Goal: Task Accomplishment & Management: Manage account settings

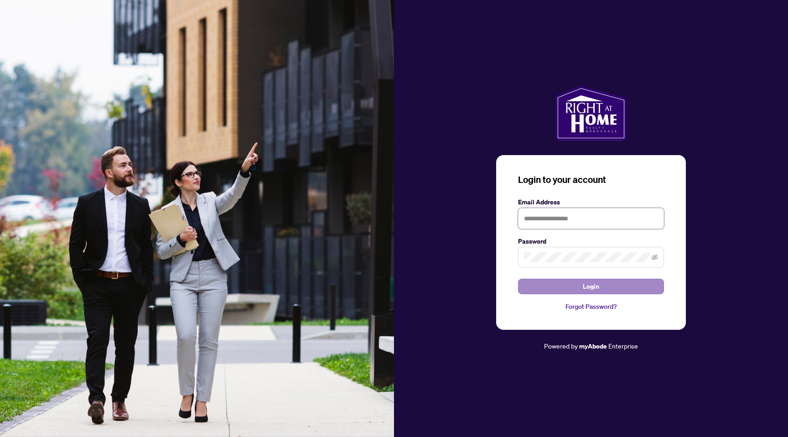
type input "**********"
click at [594, 287] on span "Login" at bounding box center [591, 286] width 16 height 15
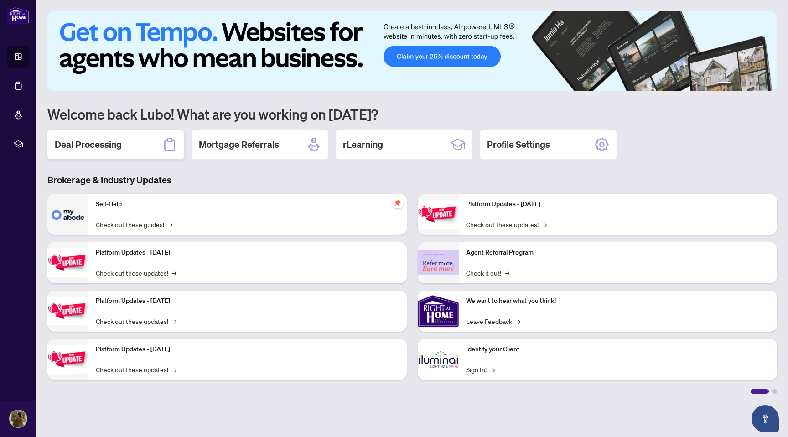
click at [84, 146] on h2 "Deal Processing" at bounding box center [88, 144] width 67 height 13
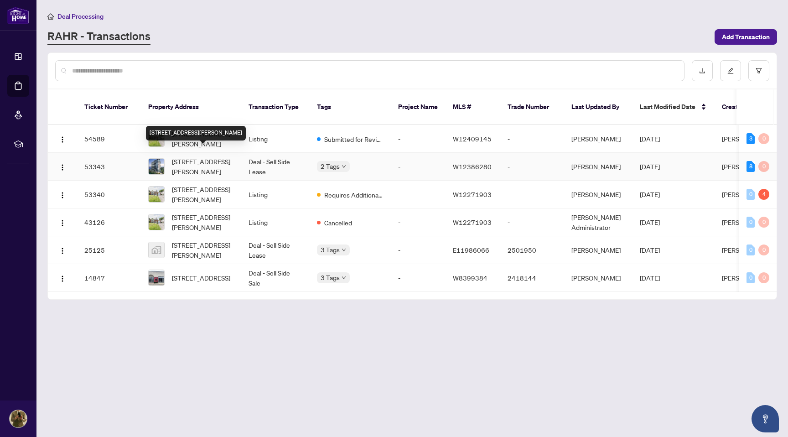
click at [195, 156] on span "[STREET_ADDRESS][PERSON_NAME]" at bounding box center [203, 166] width 62 height 20
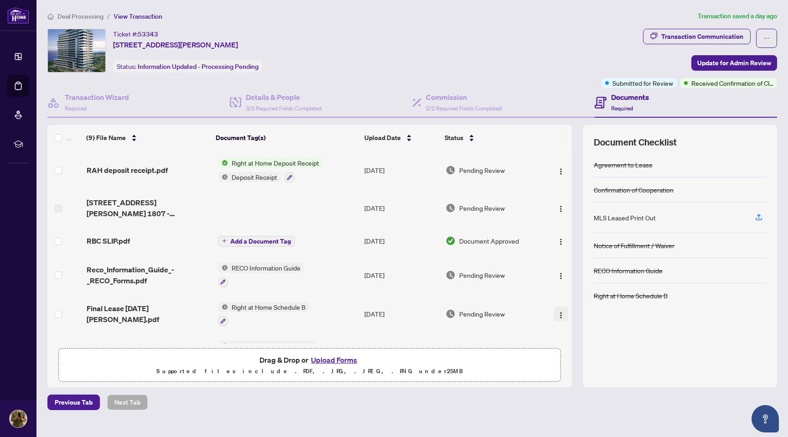
click at [558, 313] on img "button" at bounding box center [561, 315] width 7 height 7
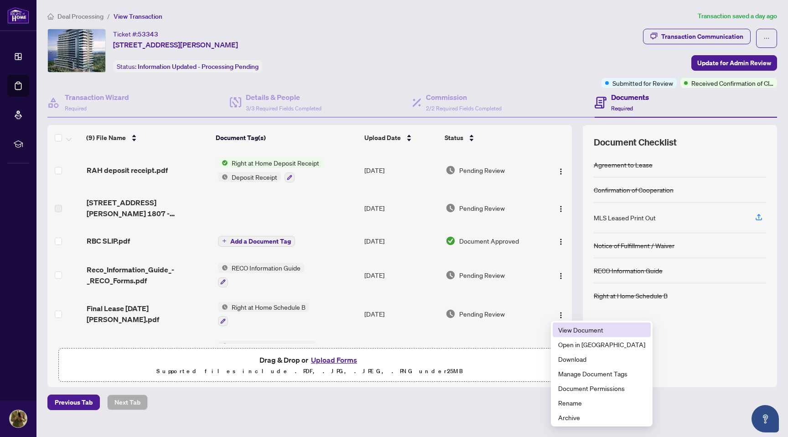
click at [569, 328] on span "View Document" at bounding box center [601, 330] width 87 height 10
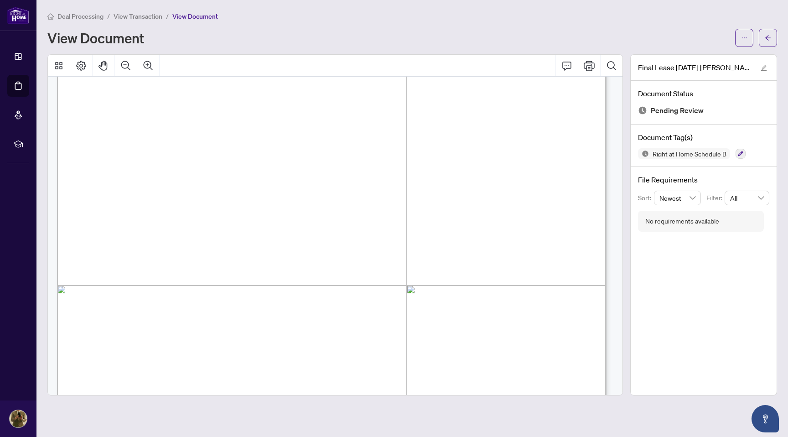
scroll to position [1615, 0]
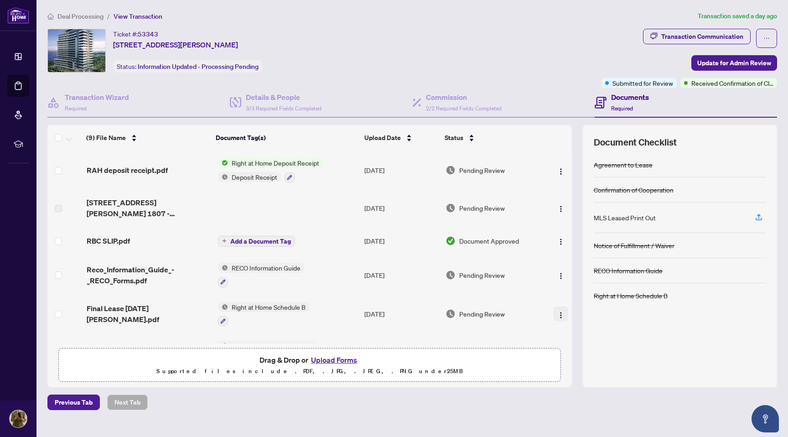
click at [559, 312] on img "button" at bounding box center [561, 315] width 7 height 7
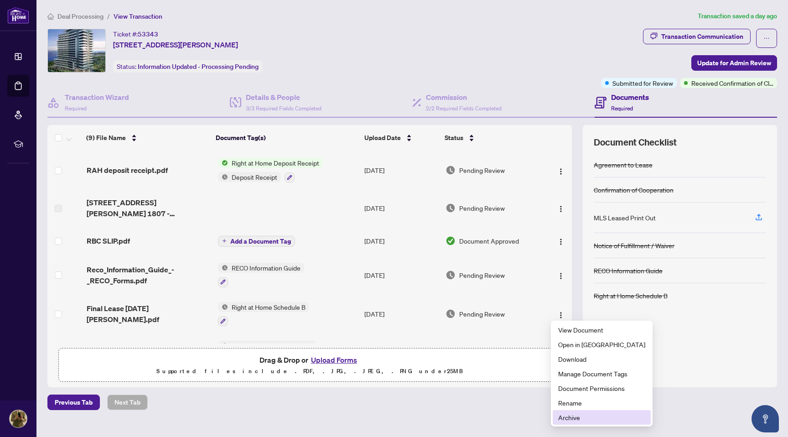
click at [570, 417] on span "Archive" at bounding box center [601, 417] width 87 height 10
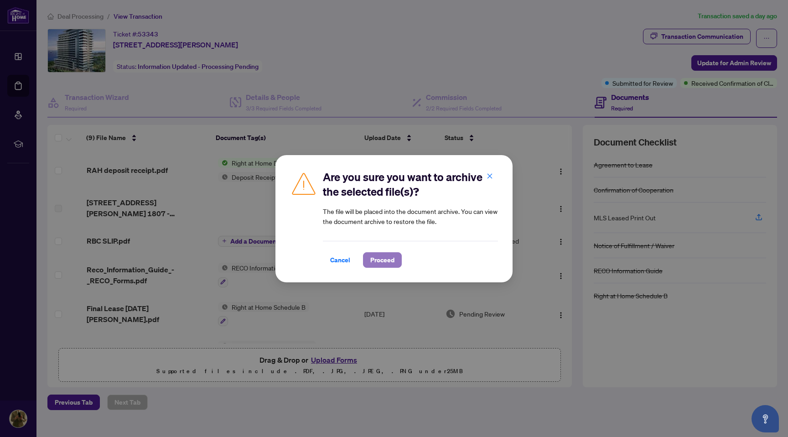
click at [384, 257] on span "Proceed" at bounding box center [382, 260] width 24 height 15
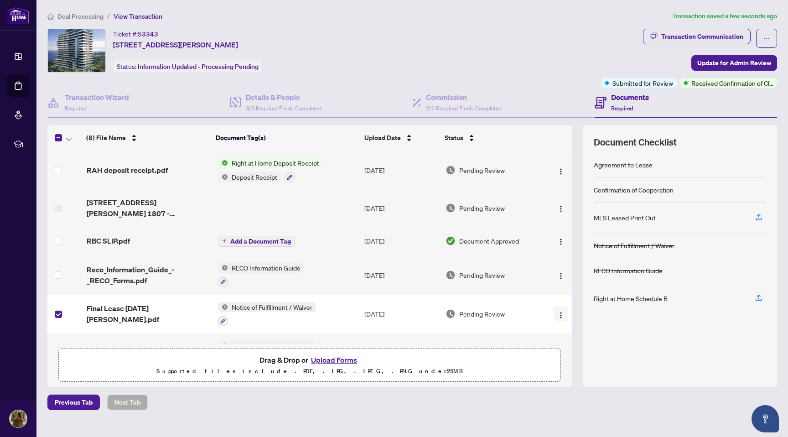
click at [560, 313] on img "button" at bounding box center [561, 315] width 7 height 7
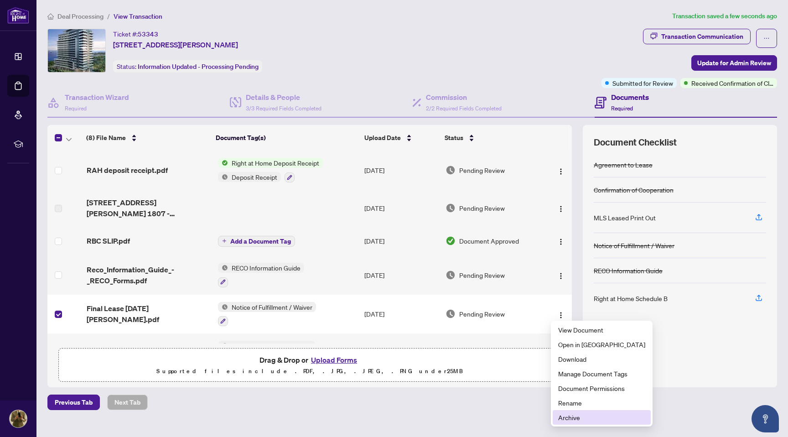
click at [562, 416] on span "Archive" at bounding box center [601, 417] width 87 height 10
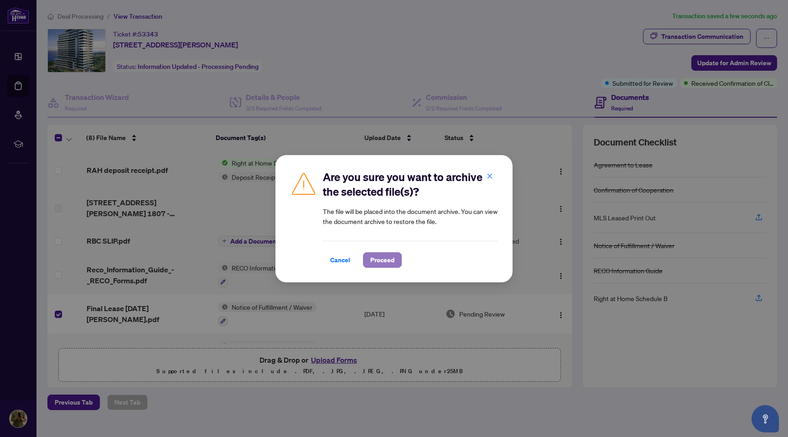
click at [387, 260] on span "Proceed" at bounding box center [382, 260] width 24 height 15
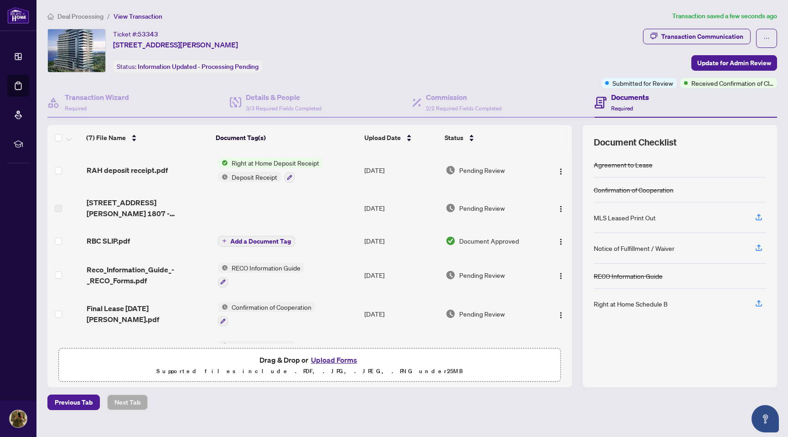
click at [336, 360] on button "Upload Forms" at bounding box center [334, 360] width 52 height 12
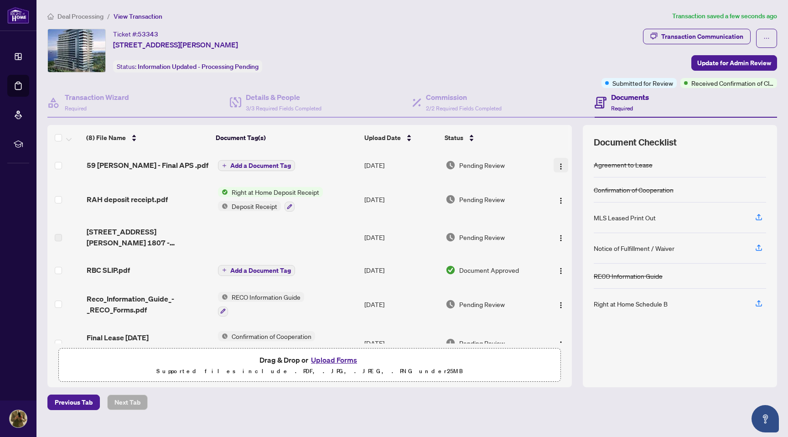
click at [558, 165] on img "button" at bounding box center [561, 166] width 7 height 7
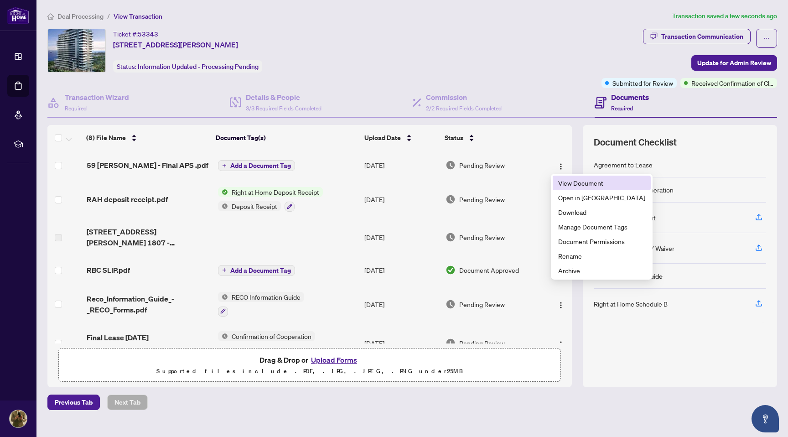
click at [568, 182] on span "View Document" at bounding box center [601, 183] width 87 height 10
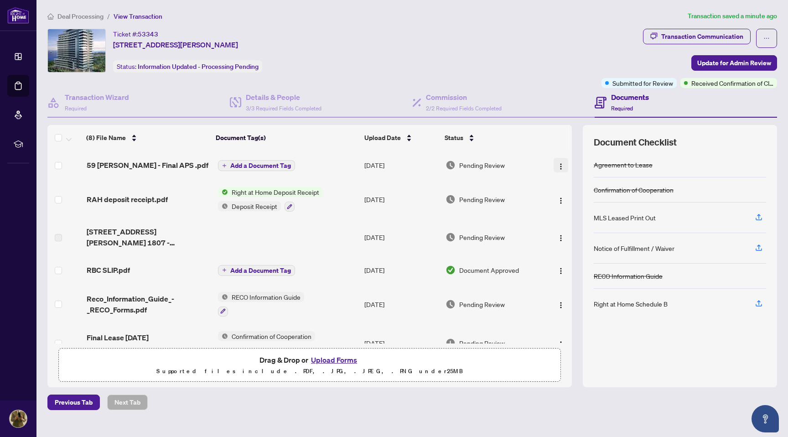
click at [560, 163] on img "button" at bounding box center [561, 166] width 7 height 7
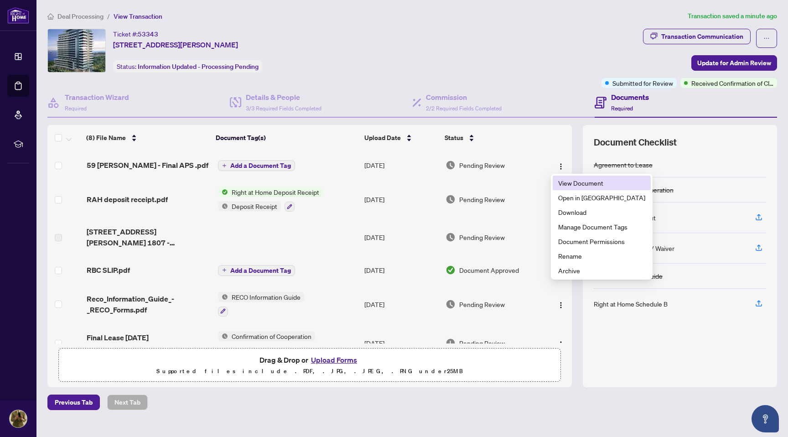
click at [568, 184] on span "View Document" at bounding box center [601, 183] width 87 height 10
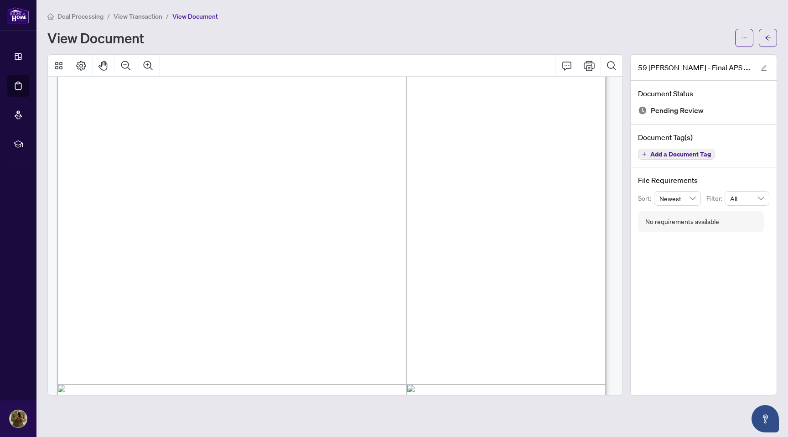
scroll to position [8428, 0]
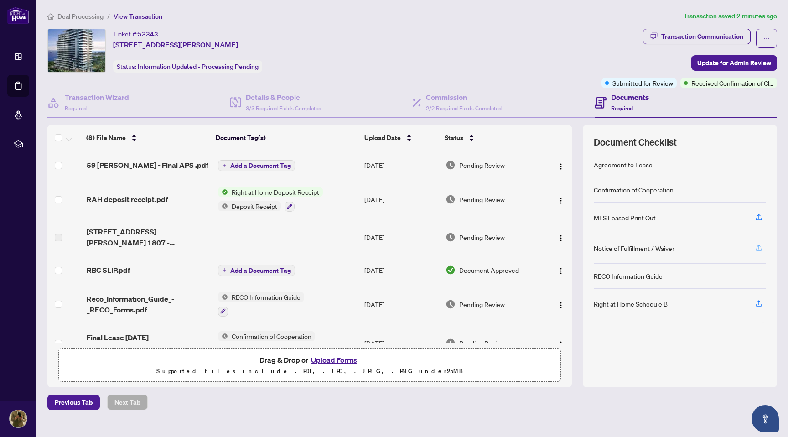
click at [759, 246] on icon "button" at bounding box center [759, 247] width 4 height 5
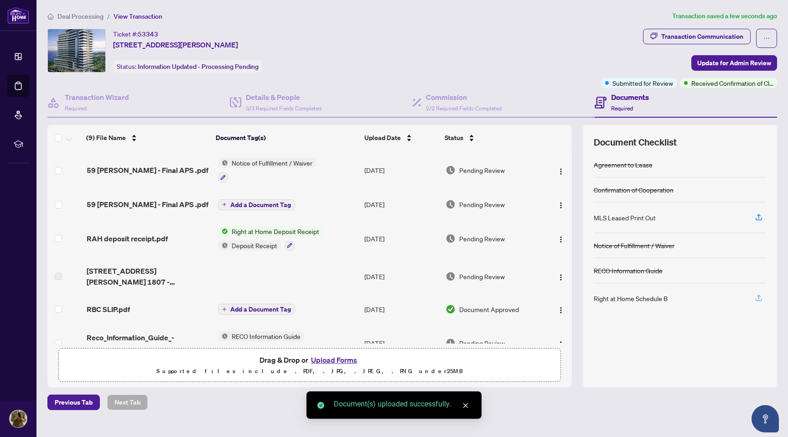
click at [759, 294] on icon "button" at bounding box center [759, 298] width 8 height 8
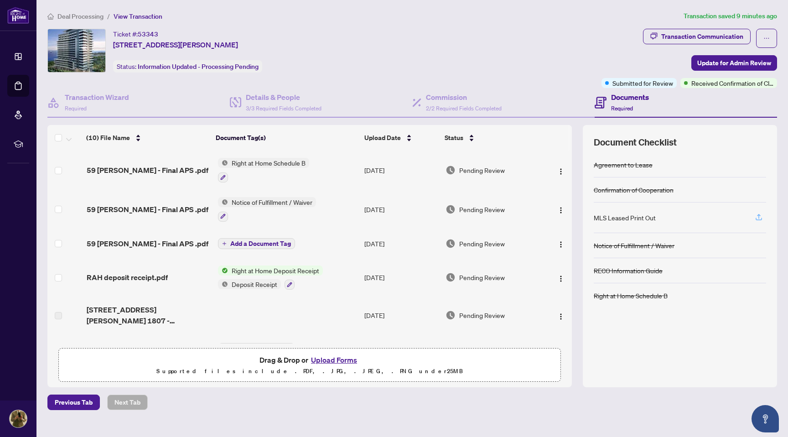
click at [760, 216] on icon "button" at bounding box center [759, 217] width 8 height 8
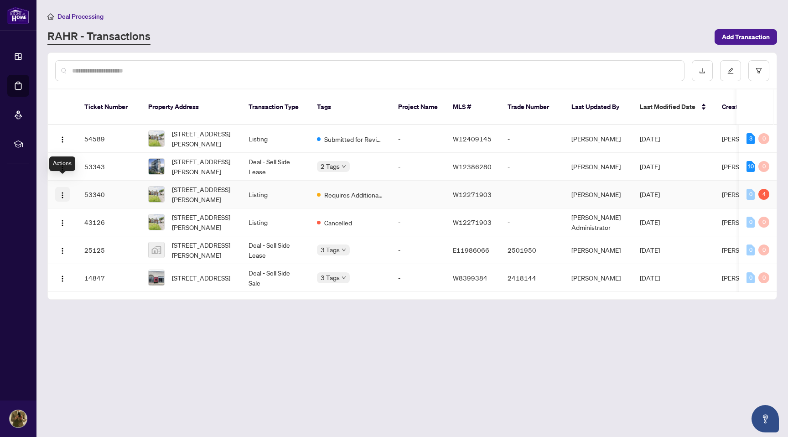
click at [61, 192] on img "button" at bounding box center [62, 195] width 7 height 7
click at [145, 336] on main "Deal Processing [PERSON_NAME] - Transactions Add Transaction Ticket Number Prop…" at bounding box center [412, 218] width 752 height 437
